Goal: Information Seeking & Learning: Learn about a topic

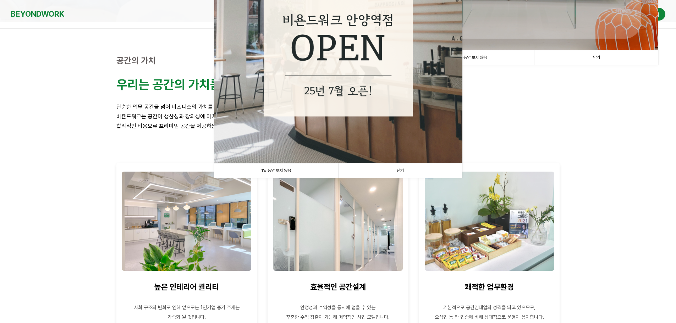
scroll to position [199, 0]
click at [274, 171] on link "1일 동안 보지 않음" at bounding box center [276, 170] width 124 height 15
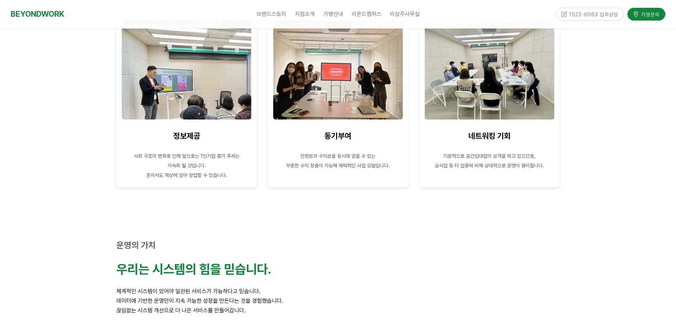
scroll to position [696, 0]
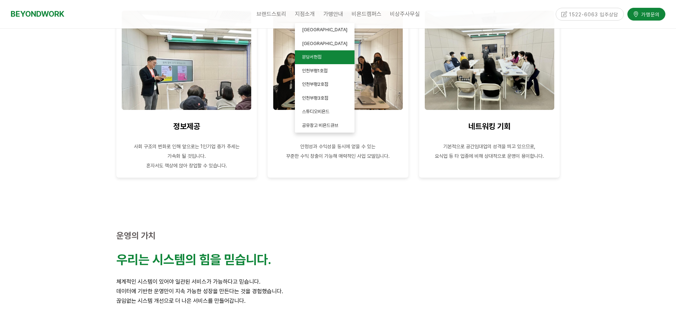
click at [311, 61] on link "분당서현점" at bounding box center [325, 57] width 60 height 14
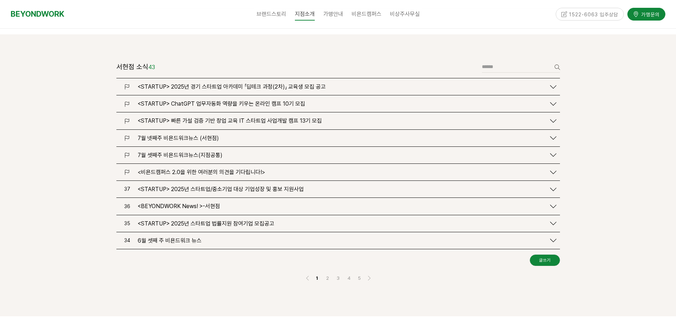
scroll to position [809, 0]
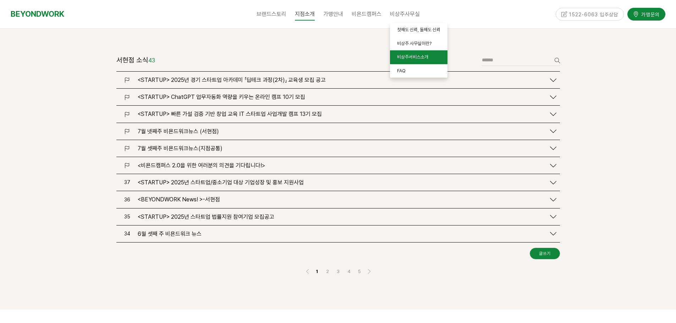
click at [408, 52] on link "비상주서비스소개" at bounding box center [418, 57] width 57 height 14
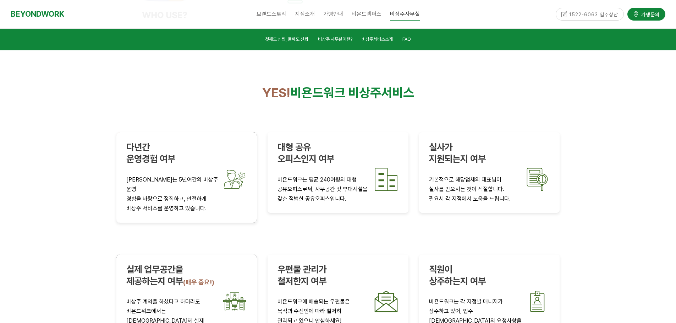
scroll to position [1224, 0]
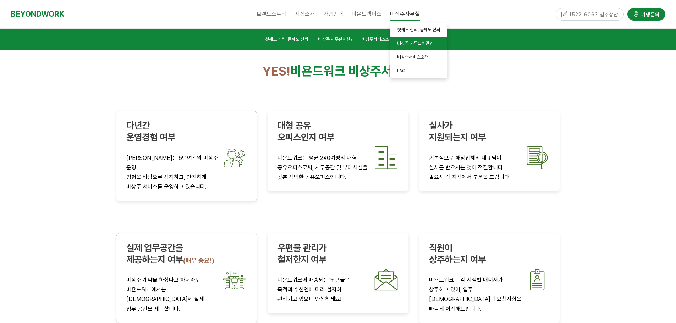
click at [411, 42] on span "비상주 사무실이란?" at bounding box center [414, 43] width 34 height 5
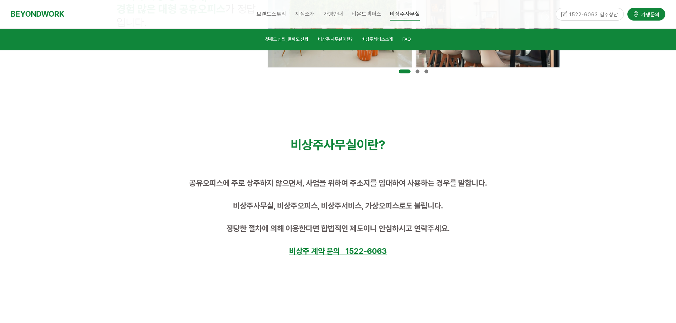
scroll to position [294, 0]
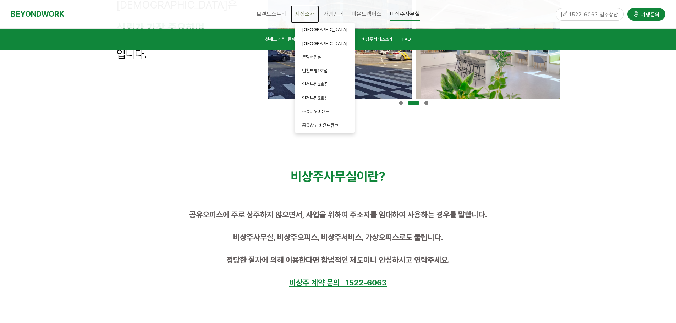
click at [310, 16] on span "지점소개" at bounding box center [305, 14] width 20 height 7
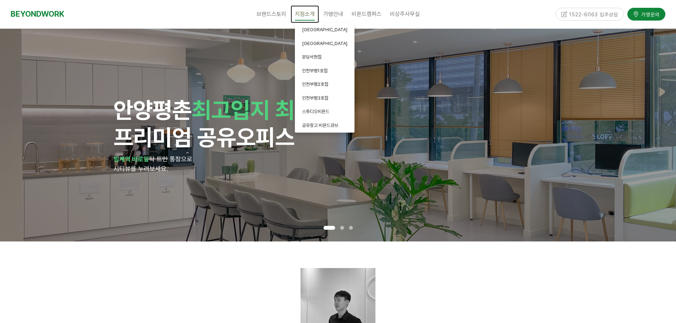
click at [303, 8] on span "지점소개" at bounding box center [305, 13] width 20 height 13
click at [307, 61] on link "분당서현점" at bounding box center [325, 57] width 60 height 14
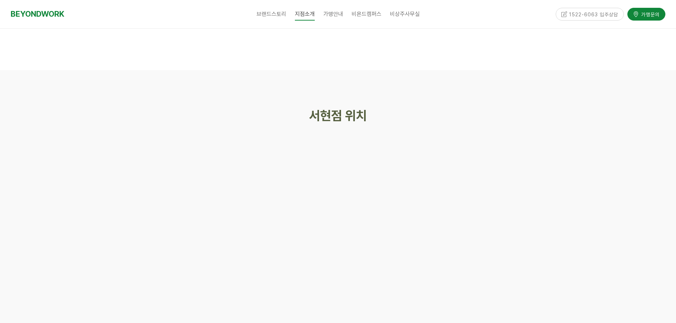
scroll to position [3095, 0]
